Goal: Complete application form

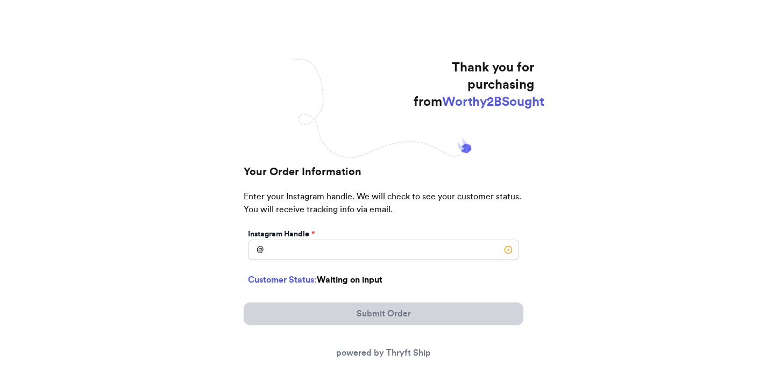
scroll to position [90, 0]
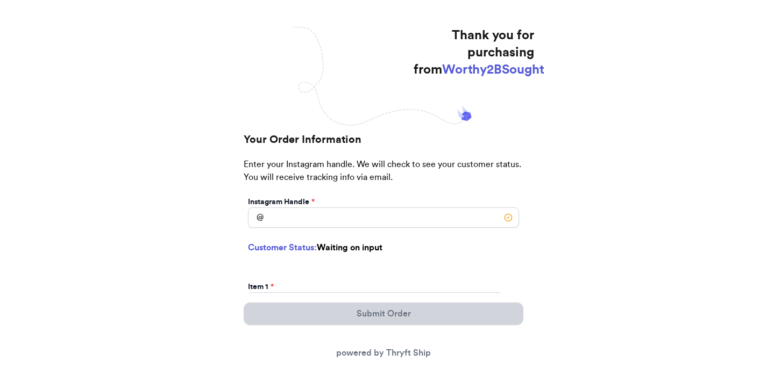
click at [319, 206] on div "Instagram Handle *" at bounding box center [383, 202] width 271 height 11
click at [319, 210] on input "Instagram Handle *" at bounding box center [383, 218] width 271 height 20
type input "megs__wells"
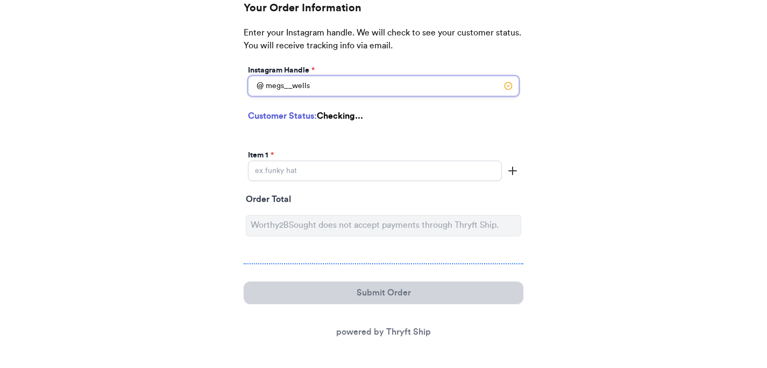
type input "Auburn"
type input "36832"
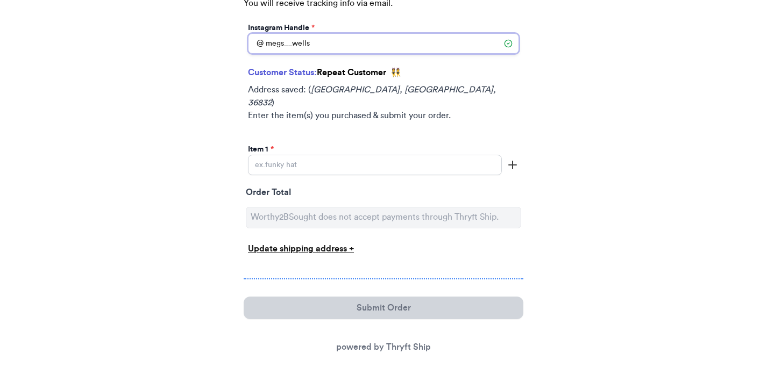
scroll to position [268, 0]
type input "megs__wells"
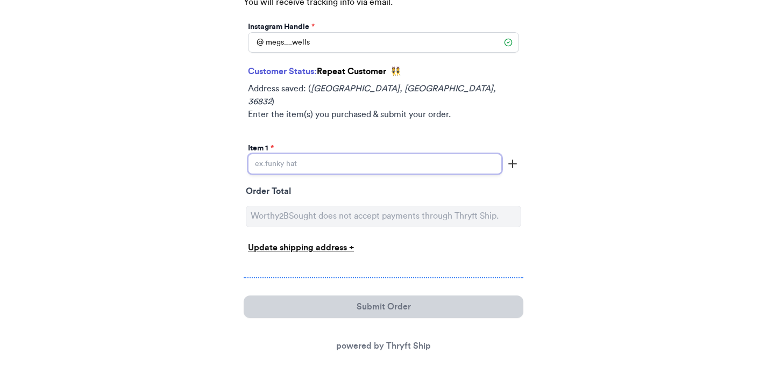
click at [334, 154] on input "Instagram Handle *" at bounding box center [375, 164] width 254 height 20
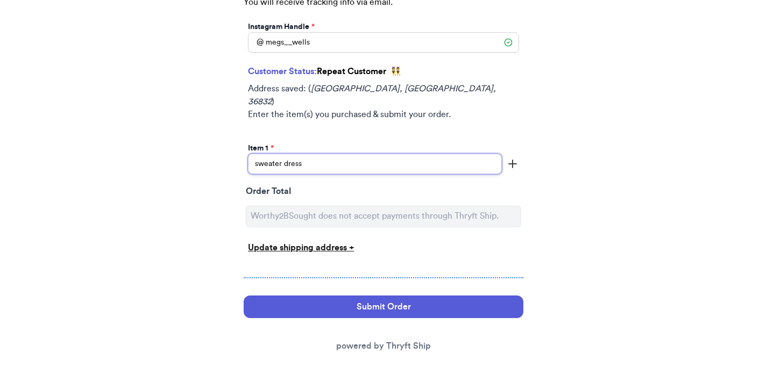
scroll to position [269, 0]
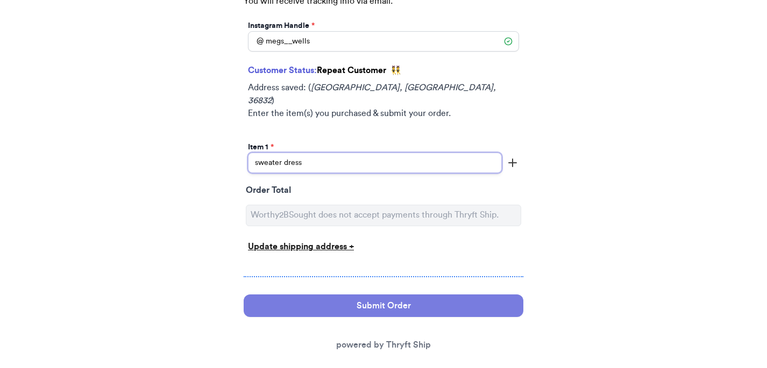
type input "sweater dress"
click at [354, 295] on button "Submit Order" at bounding box center [384, 306] width 280 height 23
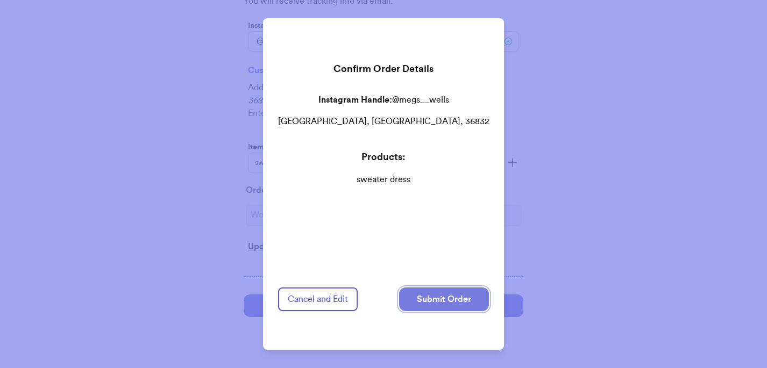
click at [432, 305] on button "Submit Order" at bounding box center [444, 300] width 90 height 24
